Goal: Find specific page/section: Find specific page/section

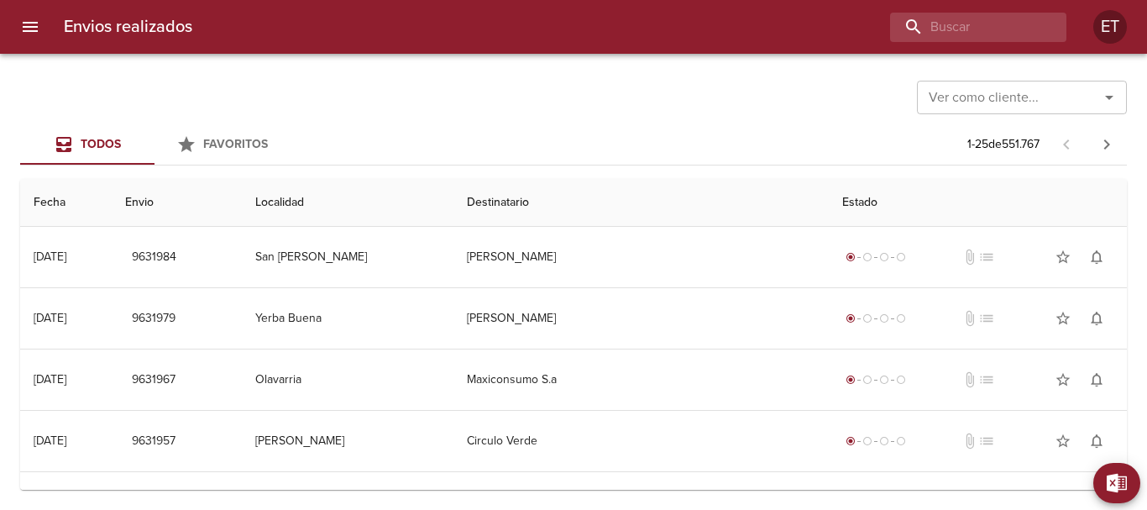
click at [946, 35] on input "buscar" at bounding box center [964, 27] width 148 height 29
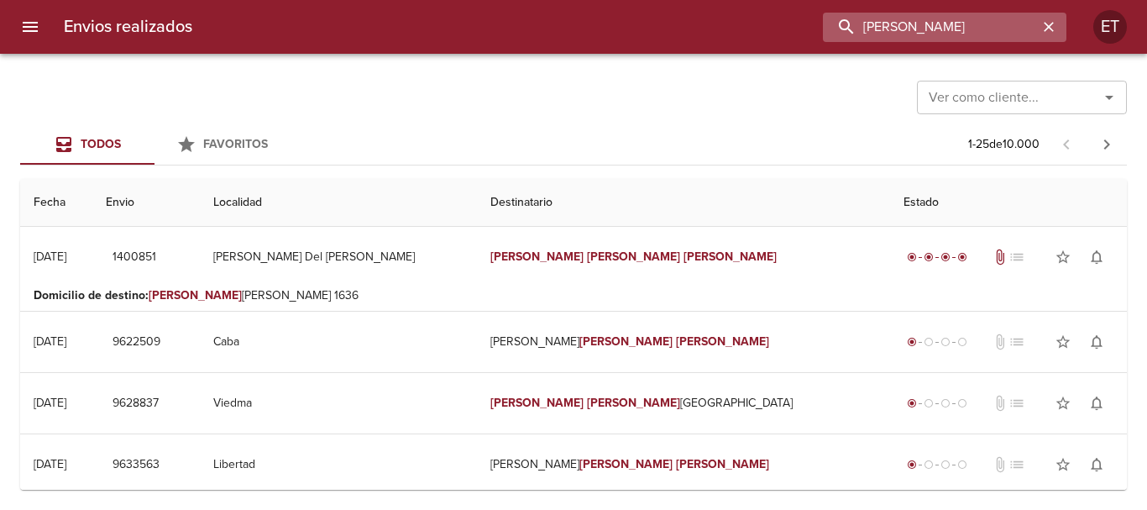
click at [988, 41] on input "[PERSON_NAME]" at bounding box center [930, 27] width 215 height 29
type input "[PERSON_NAME] [PERSON_NAME]"
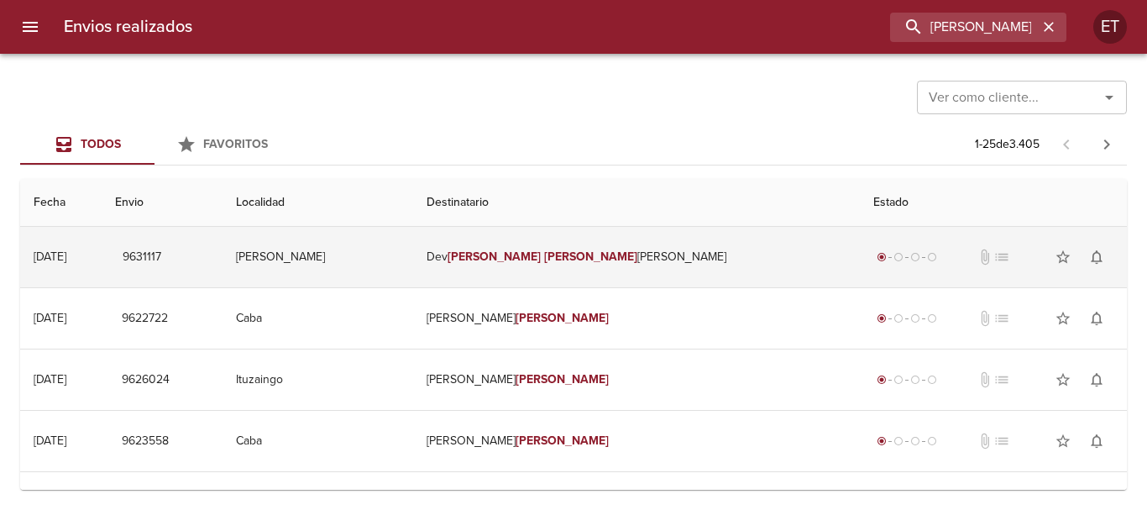
click at [670, 278] on td "[PERSON_NAME] [PERSON_NAME]" at bounding box center [636, 257] width 447 height 60
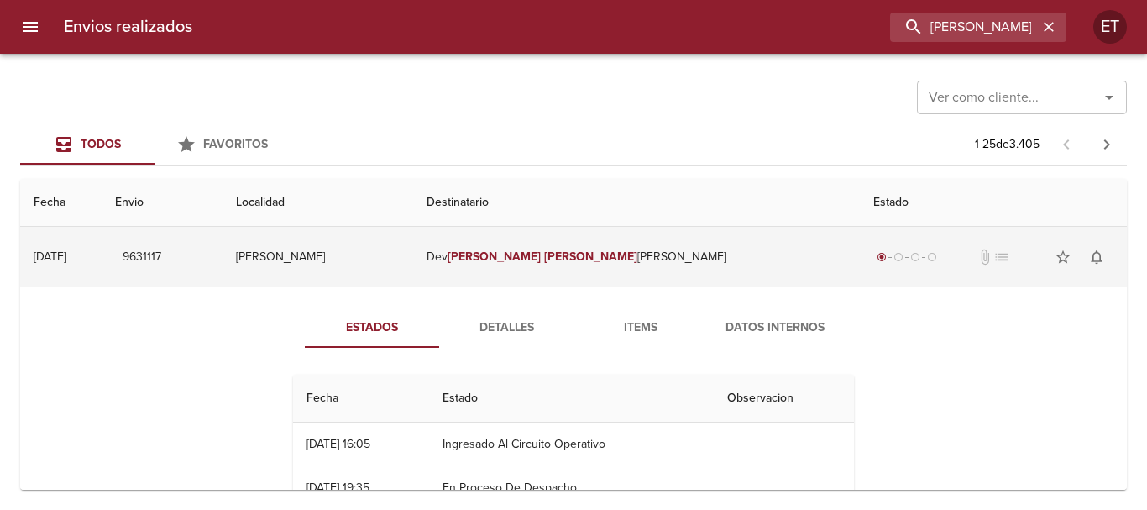
click at [594, 270] on td "[PERSON_NAME] [PERSON_NAME]" at bounding box center [636, 257] width 447 height 60
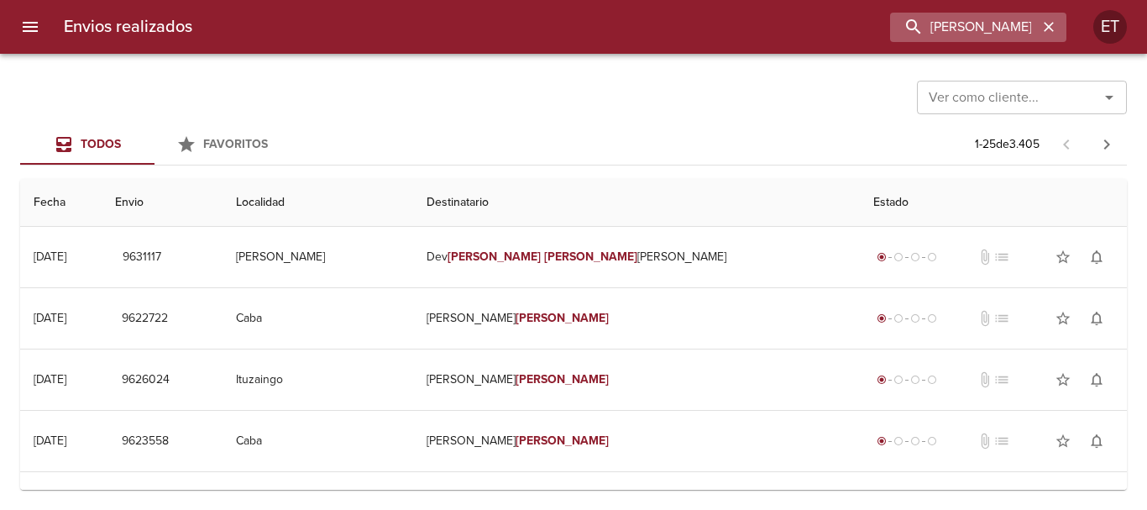
click at [1047, 24] on icon "button" at bounding box center [1049, 27] width 10 height 10
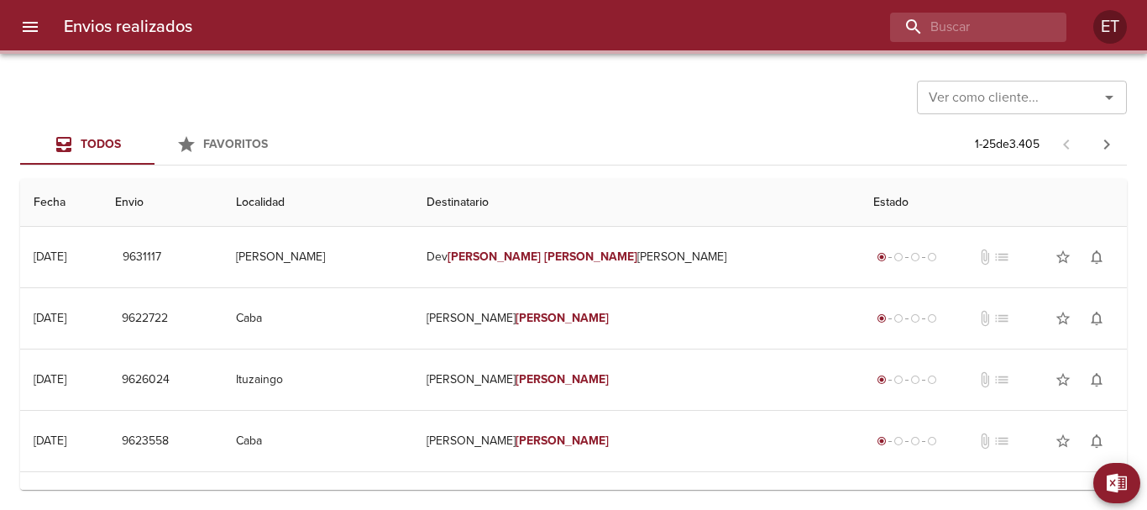
click at [647, 53] on div at bounding box center [573, 51] width 1147 height 3
